Goal: Task Accomplishment & Management: Manage account settings

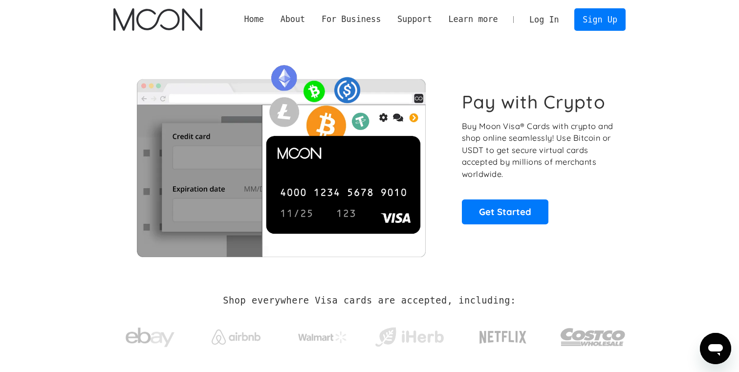
click at [549, 30] on link "Log In" at bounding box center [544, 20] width 46 height 22
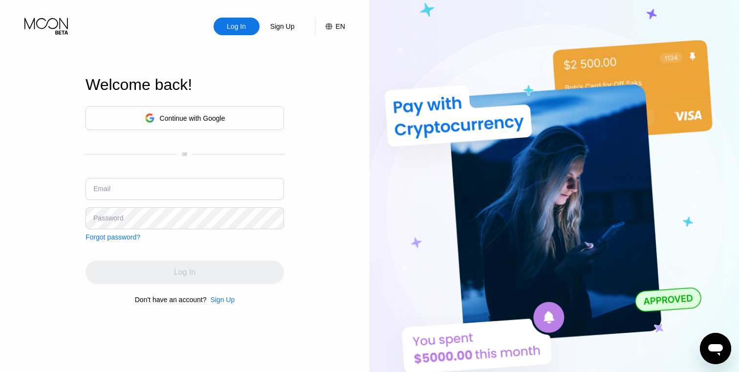
click at [257, 110] on div "Continue with Google" at bounding box center [185, 118] width 199 height 24
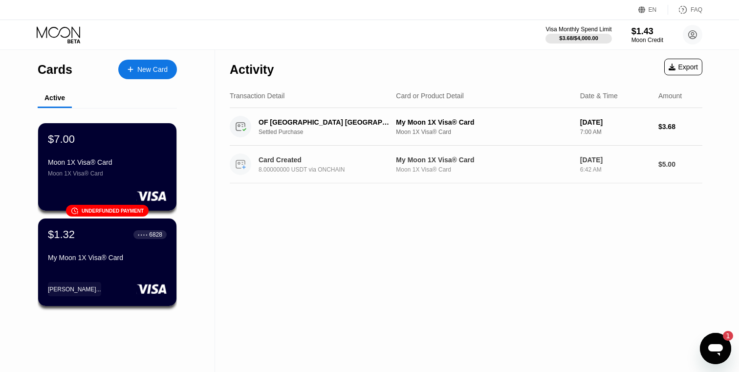
click at [523, 161] on div "My Moon 1X Visa® Card" at bounding box center [484, 160] width 176 height 8
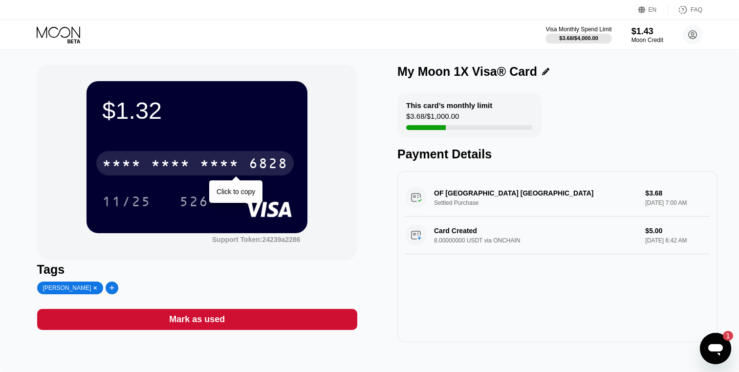
click at [252, 163] on div "6828" at bounding box center [268, 165] width 39 height 16
click at [248, 166] on div "4513 6500 2247 6828" at bounding box center [195, 163] width 198 height 24
click at [248, 166] on div "* * * * * * * * * * * * 6828" at bounding box center [195, 163] width 198 height 24
click at [229, 167] on div "2247" at bounding box center [219, 165] width 39 height 16
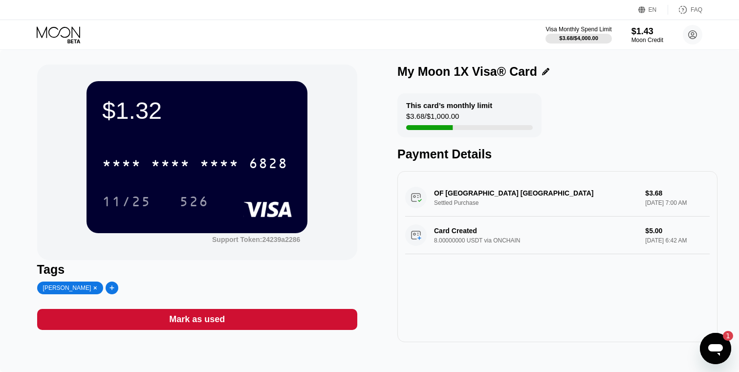
click at [694, 33] on icon at bounding box center [692, 34] width 5 height 5
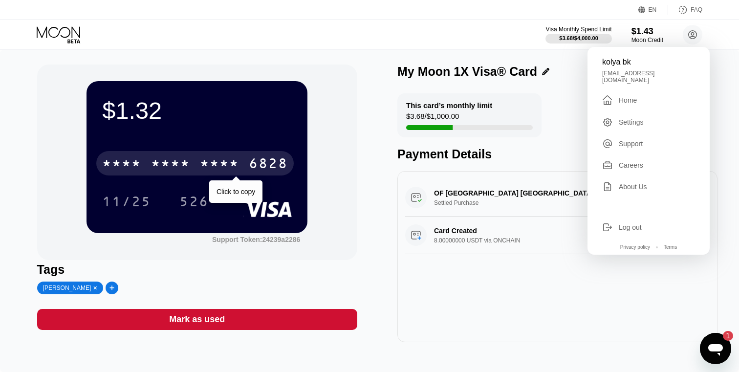
click at [244, 161] on div "* * * * * * * * * * * * 6828" at bounding box center [195, 163] width 198 height 24
